Goal: Communication & Community: Answer question/provide support

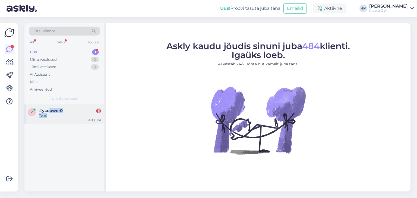
click at [49, 112] on div "#yccpwer0 1 Tere!" at bounding box center [70, 113] width 62 height 10
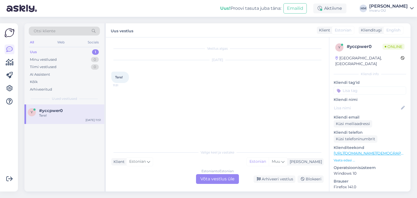
click at [205, 179] on div "Estonian to Estonian Võta vestlus üle" at bounding box center [217, 179] width 43 height 10
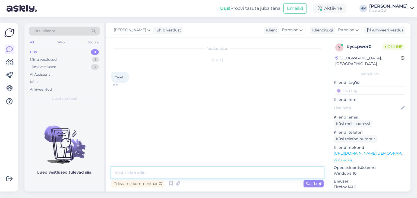
click at [157, 175] on textarea at bounding box center [217, 172] width 212 height 11
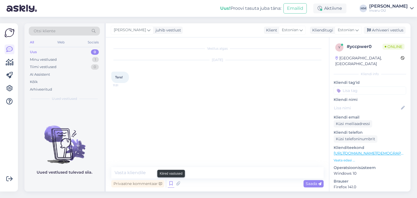
click at [172, 184] on icon at bounding box center [171, 184] width 7 height 8
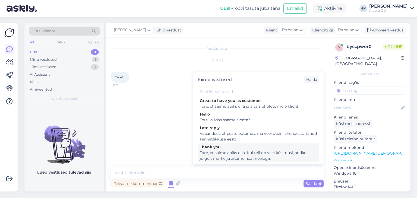
scroll to position [56, 0]
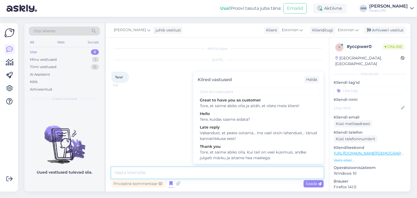
click at [146, 173] on textarea at bounding box center [217, 172] width 212 height 11
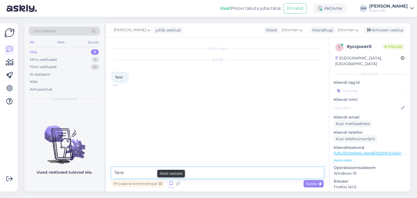
type textarea "Tere"
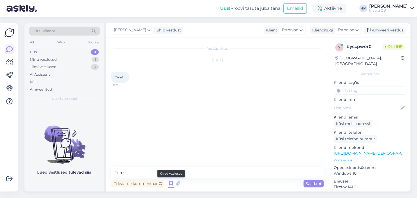
click at [172, 186] on icon at bounding box center [171, 184] width 7 height 8
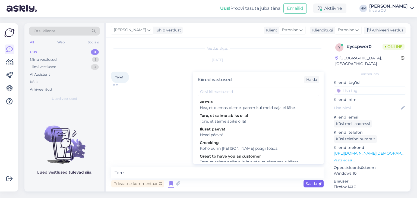
click at [316, 184] on span "Saada" at bounding box center [314, 183] width 16 height 5
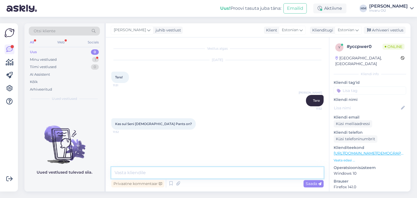
click at [156, 173] on textarea at bounding box center [217, 172] width 212 height 11
type textarea "[PERSON_NAME] kahjuks ei [PERSON_NAME] pakkuda"
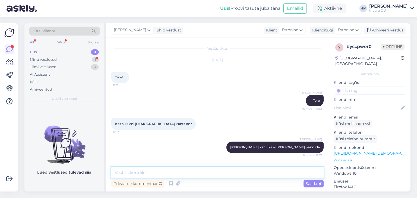
scroll to position [20, 0]
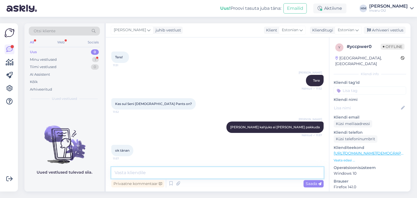
click at [139, 169] on textarea at bounding box center [217, 172] width 212 height 11
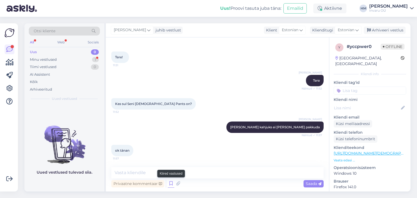
click at [173, 185] on icon at bounding box center [171, 184] width 7 height 8
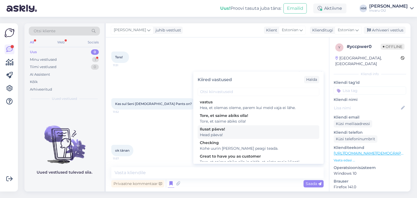
click at [223, 131] on div "Ilusat päeva!" at bounding box center [258, 130] width 117 height 6
type textarea "Head päeva!"
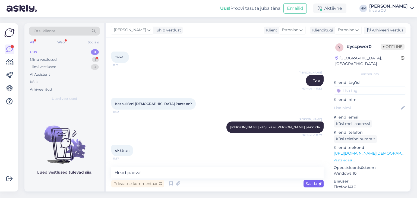
click at [311, 183] on span "Saada" at bounding box center [314, 183] width 16 height 5
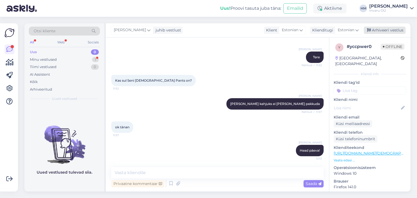
click at [386, 30] on div "Arhiveeri vestlus" at bounding box center [385, 30] width 42 height 7
